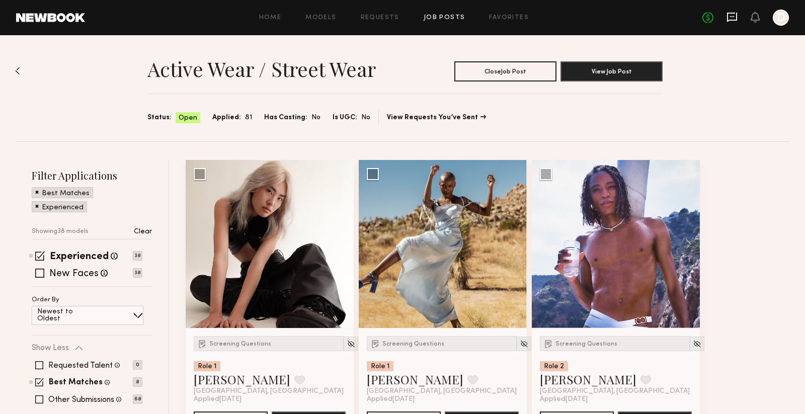
click at [734, 17] on icon at bounding box center [732, 16] width 4 height 1
click at [341, 240] on button at bounding box center [338, 244] width 32 height 168
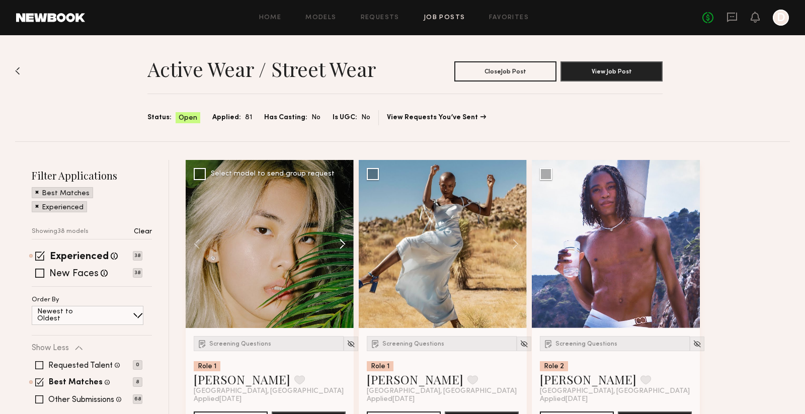
click at [341, 240] on button at bounding box center [338, 244] width 32 height 168
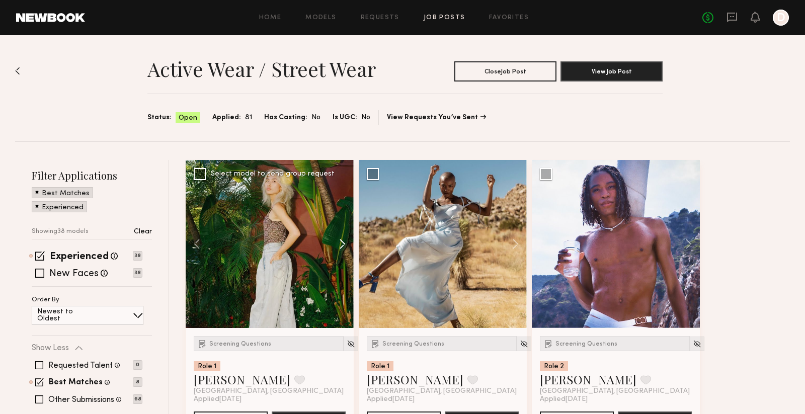
click at [341, 240] on button at bounding box center [338, 244] width 32 height 168
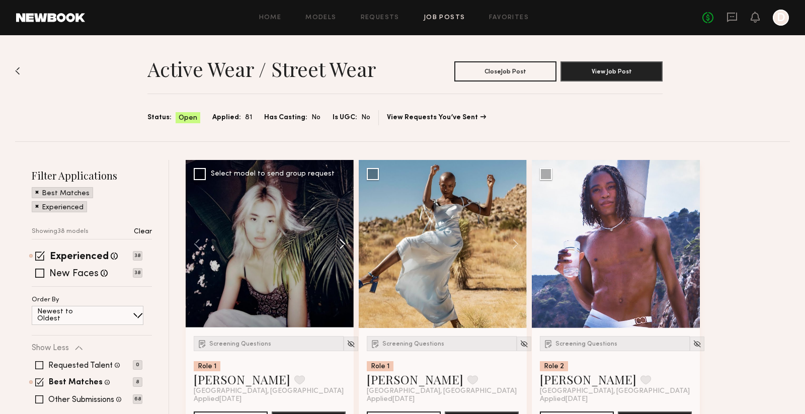
click at [341, 240] on button at bounding box center [338, 244] width 32 height 168
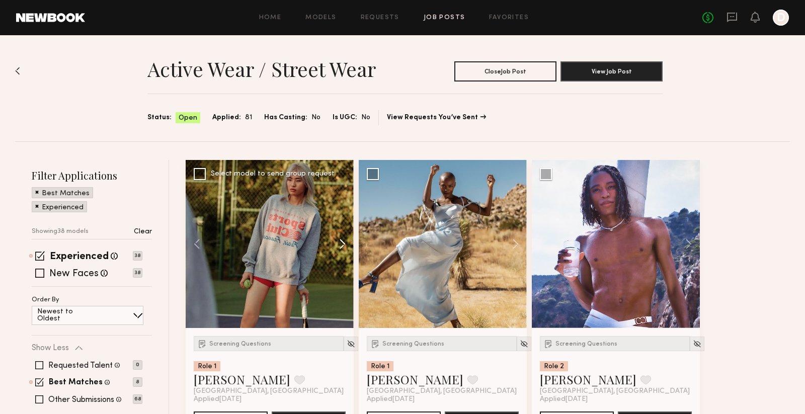
click at [341, 240] on button at bounding box center [338, 244] width 32 height 168
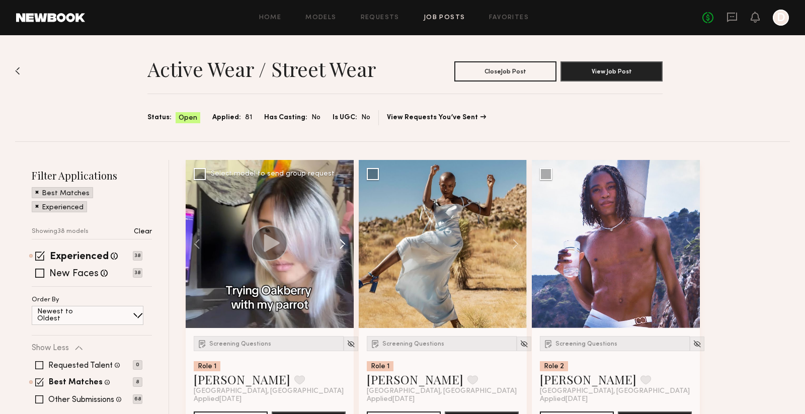
click at [341, 240] on button at bounding box center [338, 244] width 32 height 168
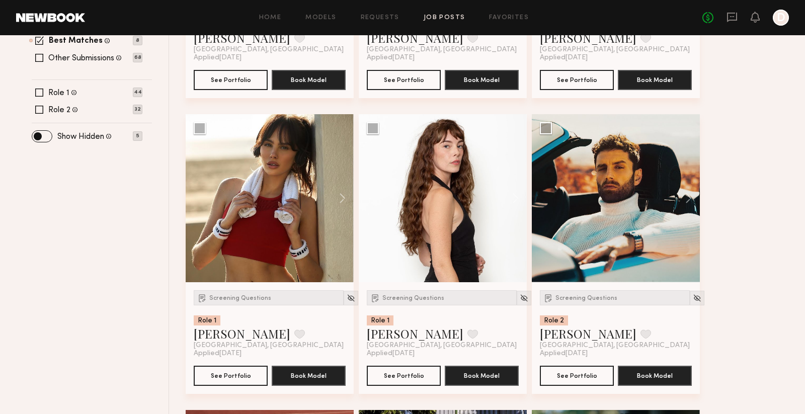
scroll to position [214, 0]
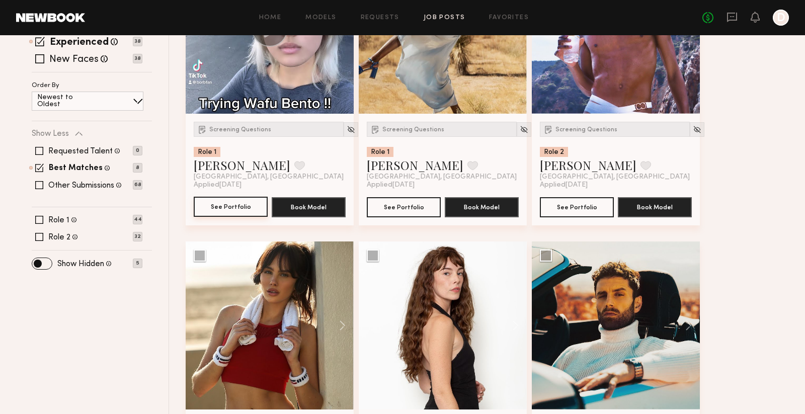
click at [235, 208] on button "See Portfolio" at bounding box center [231, 207] width 74 height 20
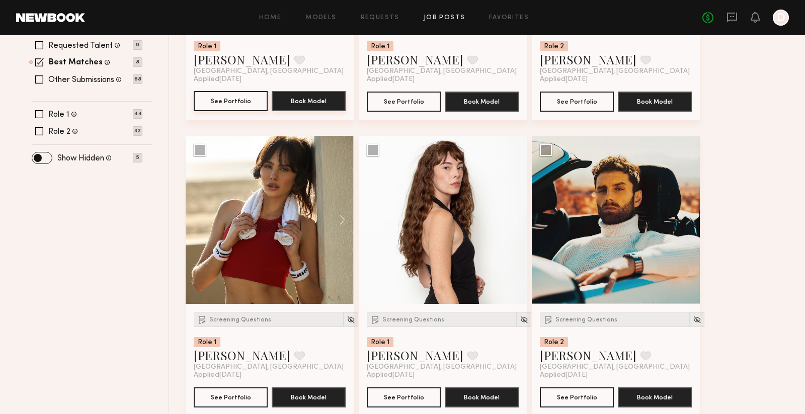
scroll to position [362, 0]
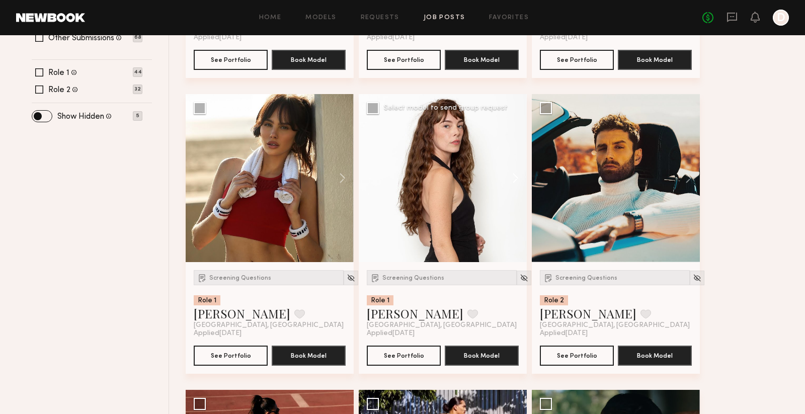
click at [515, 179] on button at bounding box center [511, 178] width 32 height 168
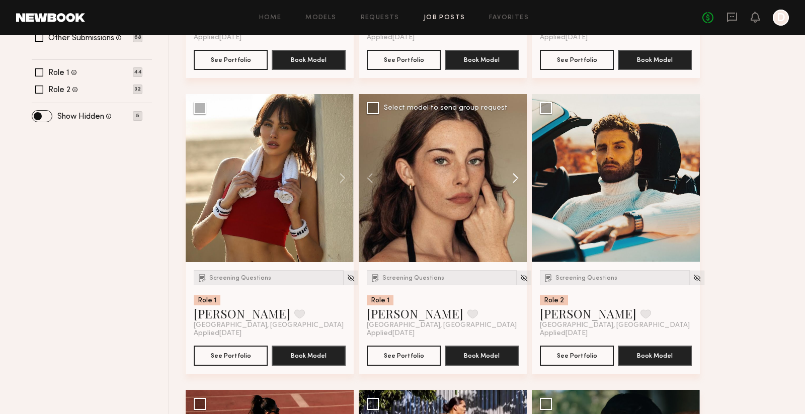
click at [515, 179] on button at bounding box center [511, 178] width 32 height 168
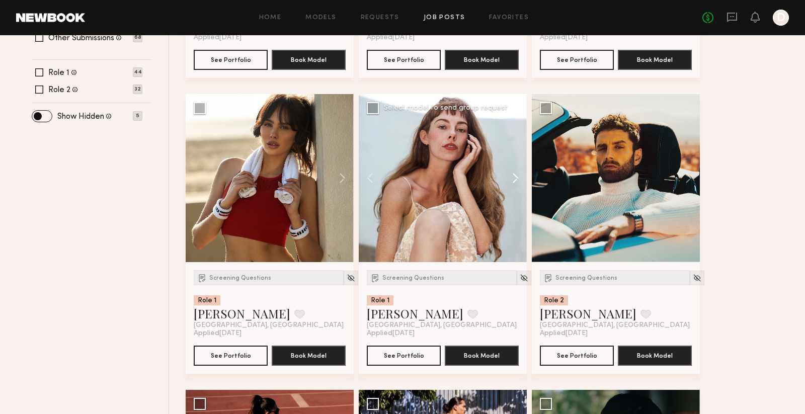
click at [515, 179] on button at bounding box center [511, 178] width 32 height 168
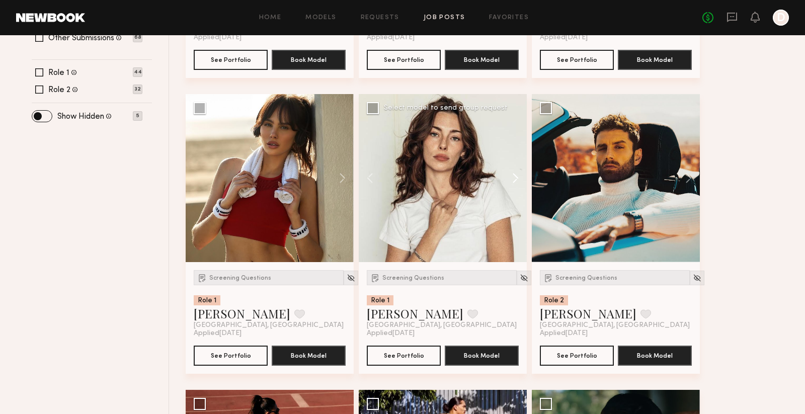
click at [515, 179] on button at bounding box center [511, 178] width 32 height 168
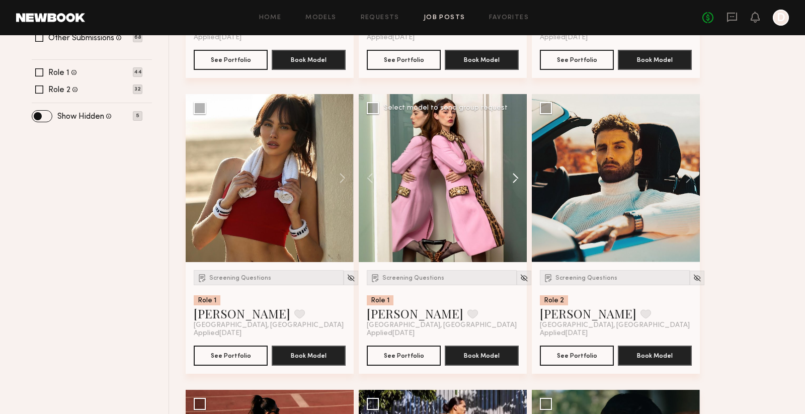
click at [515, 179] on button at bounding box center [511, 178] width 32 height 168
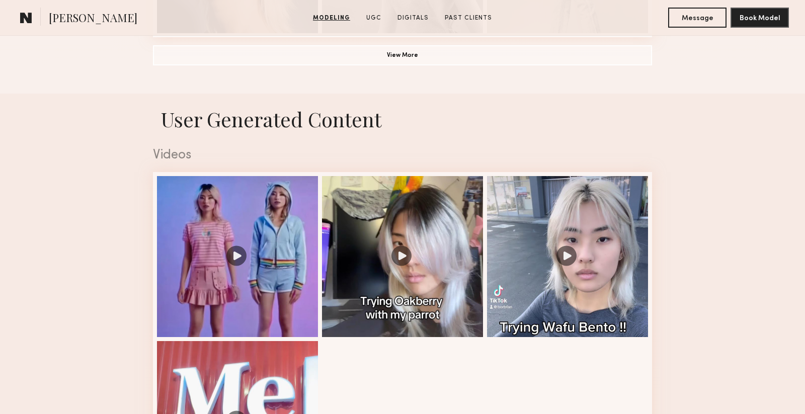
scroll to position [1036, 0]
